Goal: Information Seeking & Learning: Find specific page/section

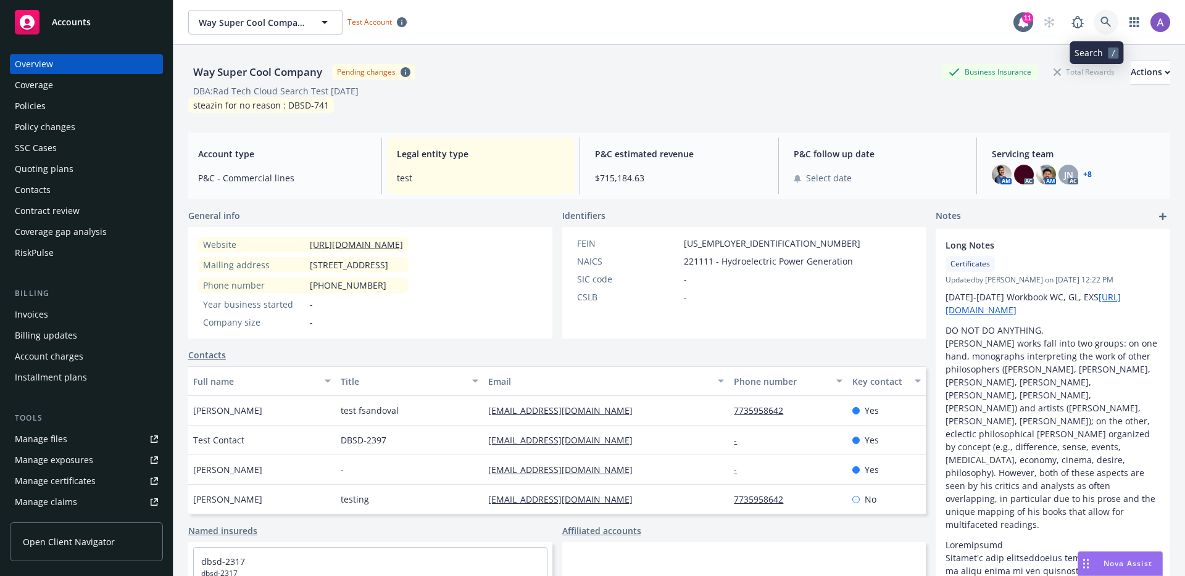
click at [1094, 19] on link at bounding box center [1106, 22] width 25 height 25
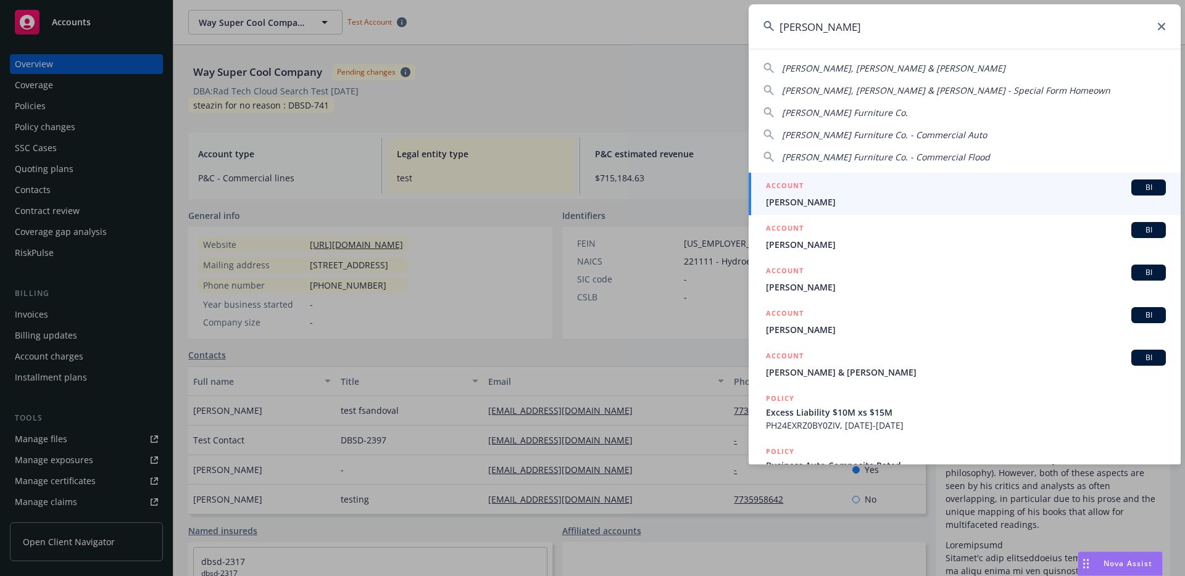
type input "gardner"
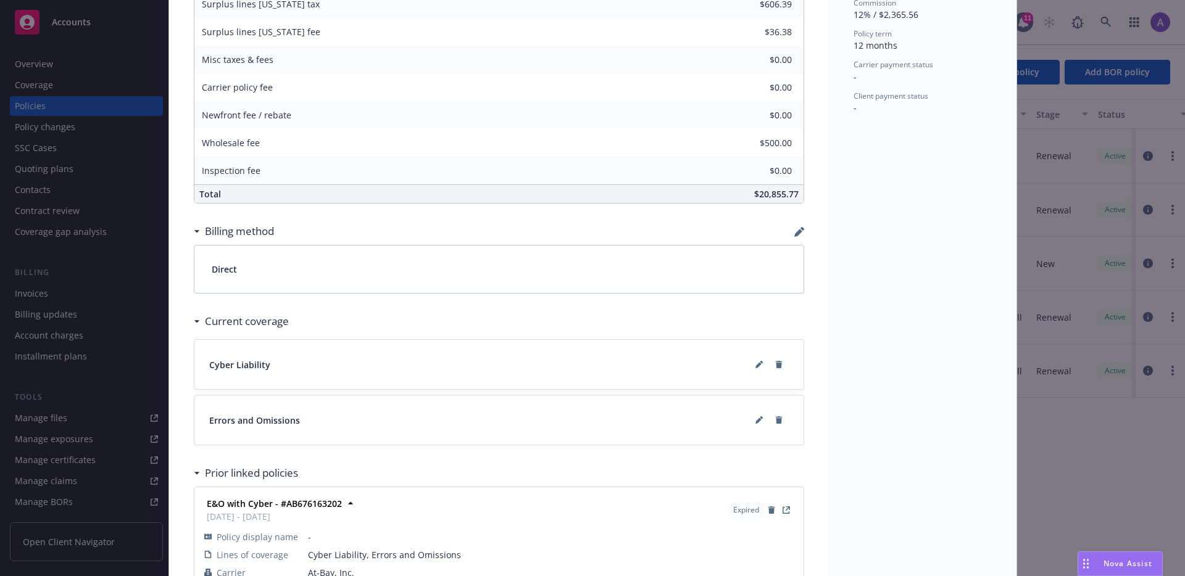
scroll to position [679, 0]
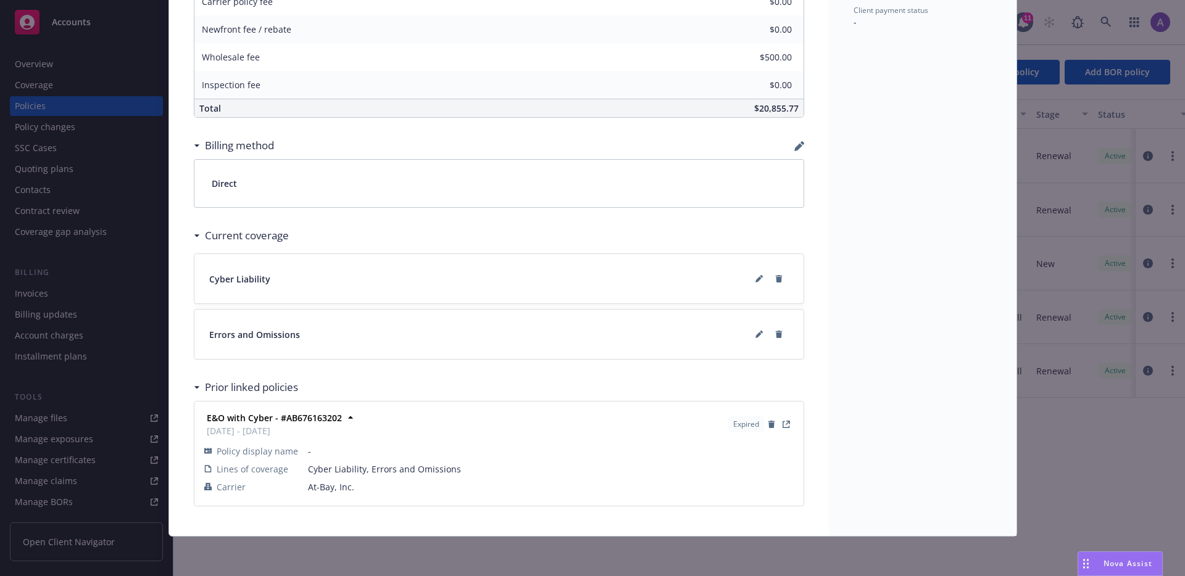
click at [1147, 344] on div "Policy E&O with Cyber ImageRight Migrartion Team: We have added new E&O with Cy…" at bounding box center [592, 288] width 1185 height 576
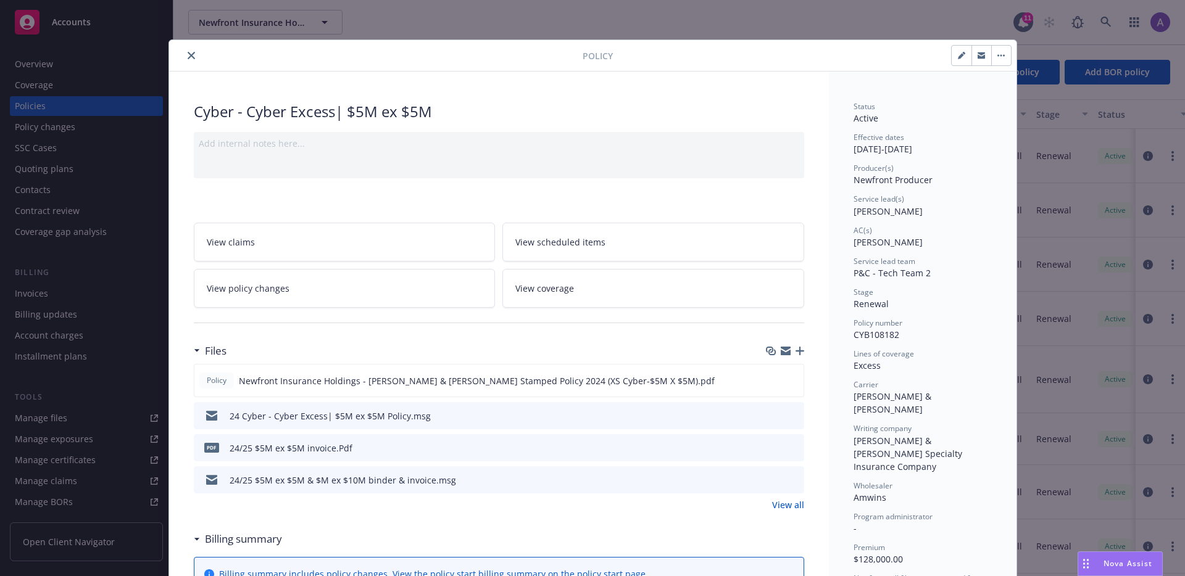
click at [189, 58] on icon "close" at bounding box center [191, 55] width 7 height 7
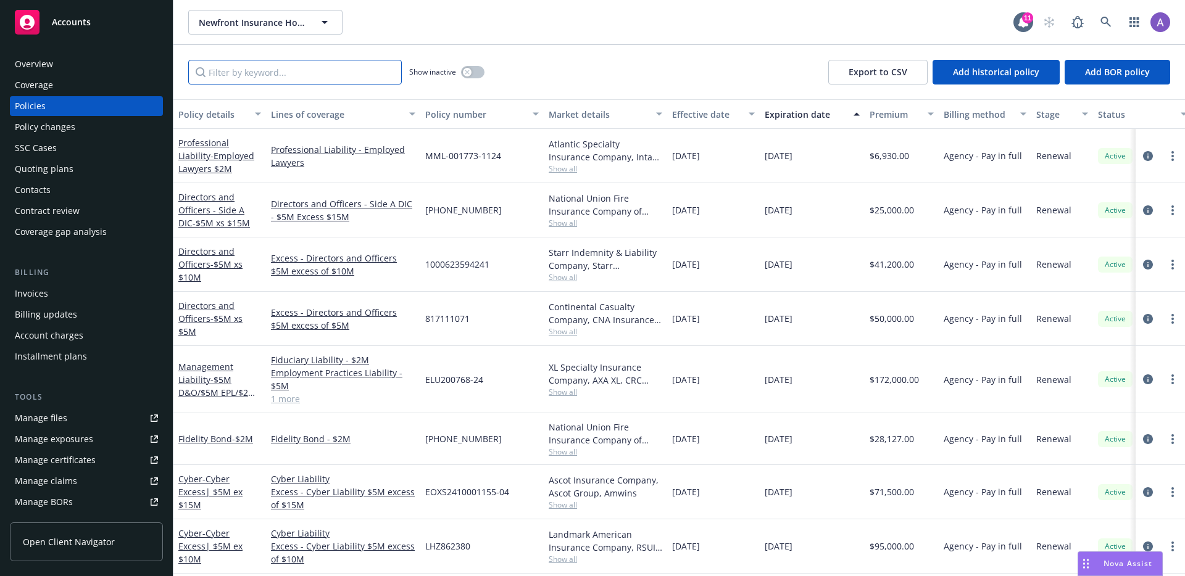
click at [254, 70] on input "Filter by keyword..." at bounding box center [295, 72] width 214 height 25
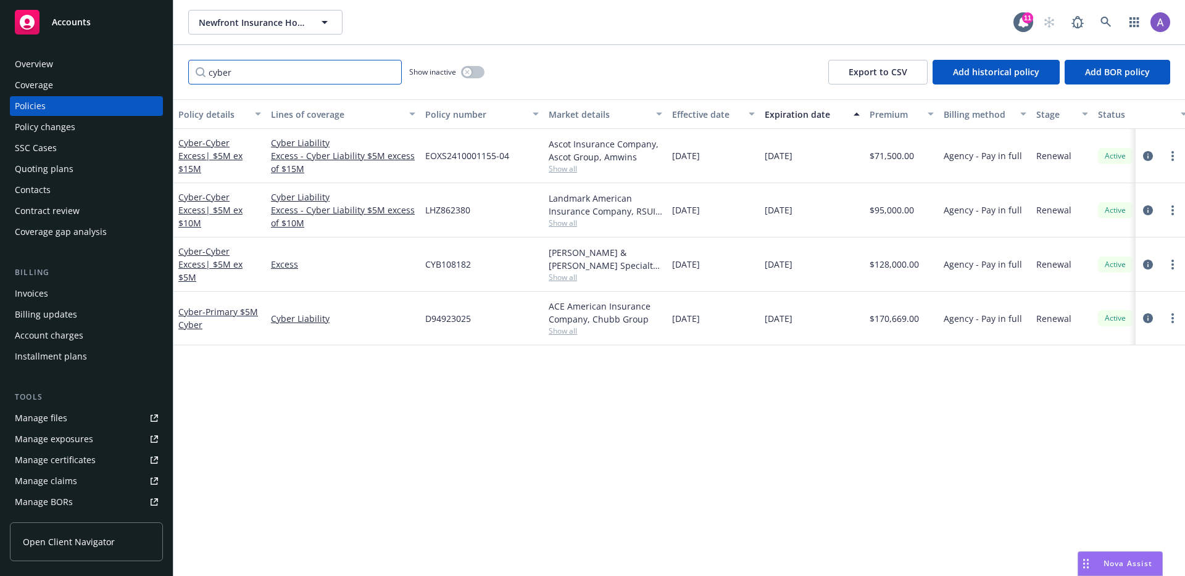
type input "cyber"
click at [567, 332] on span "Show all" at bounding box center [606, 331] width 114 height 10
click at [289, 409] on div "Policy details Lines of coverage Policy number Market details Effective date Ex…" at bounding box center [678, 337] width 1011 height 477
click at [558, 428] on div "Policy details Lines of coverage Policy number Market details Effective date Ex…" at bounding box center [678, 337] width 1011 height 477
